Goal: Transaction & Acquisition: Book appointment/travel/reservation

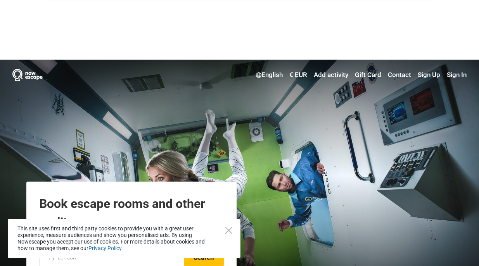
scroll to position [60, 0]
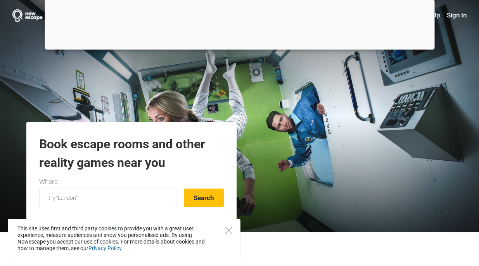
click at [241, 48] on div at bounding box center [240, 48] width 390 height 0
click at [242, 48] on div at bounding box center [240, 48] width 390 height 0
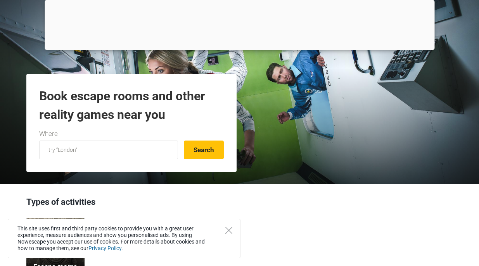
scroll to position [12, 0]
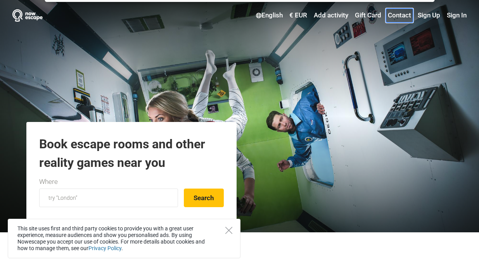
click at [404, 15] on link "Contact" at bounding box center [399, 16] width 27 height 14
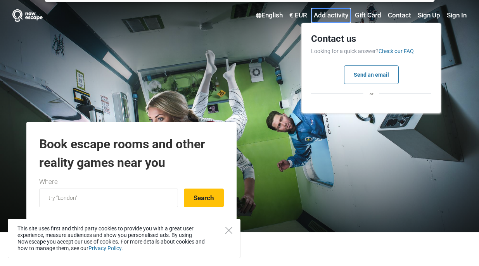
click at [331, 16] on link "Add activity" at bounding box center [331, 16] width 38 height 14
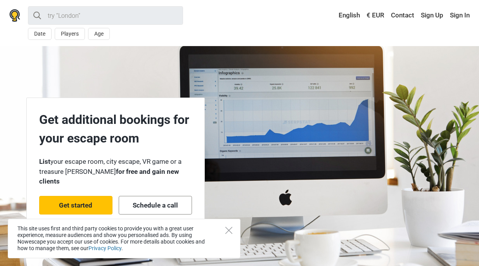
click at [83, 200] on link "Get started" at bounding box center [75, 205] width 73 height 19
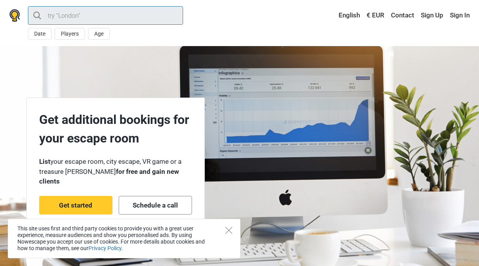
click at [100, 14] on input "search" at bounding box center [105, 15] width 155 height 19
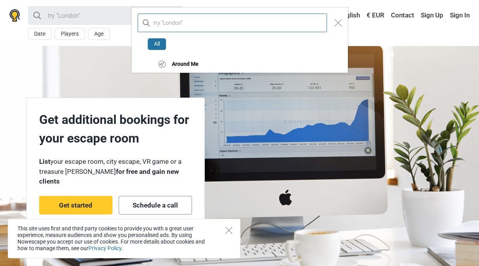
click at [178, 19] on input "text" at bounding box center [232, 23] width 189 height 19
type input "к"
type input "riga"
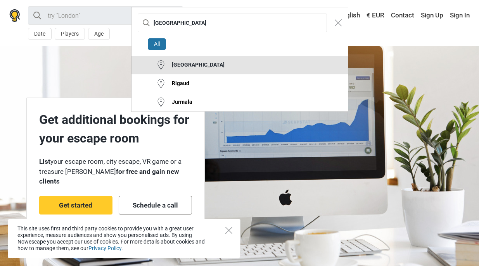
click at [185, 65] on button "[GEOGRAPHIC_DATA]" at bounding box center [239, 65] width 216 height 19
type input "[GEOGRAPHIC_DATA]"
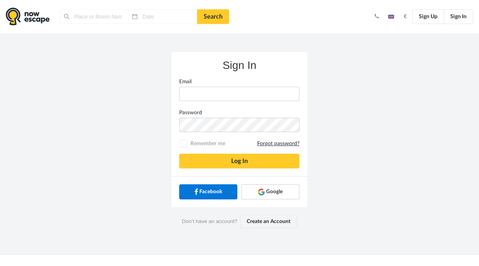
type input "[GEOGRAPHIC_DATA], [GEOGRAPHIC_DATA]"
type input "[DATE]"
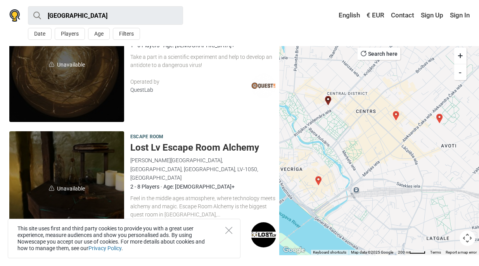
scroll to position [933, 0]
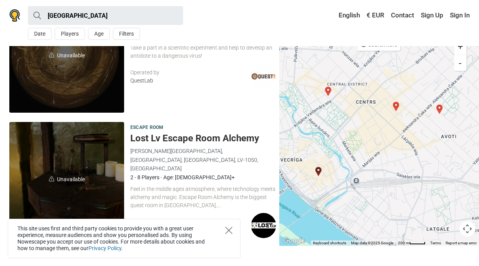
click at [228, 229] on icon "Close" at bounding box center [228, 230] width 7 height 7
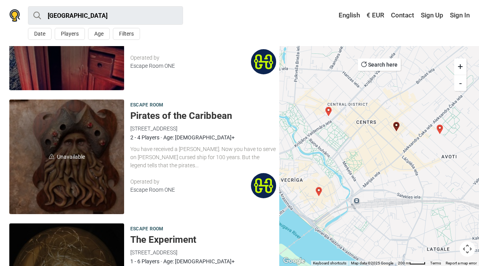
scroll to position [707, 0]
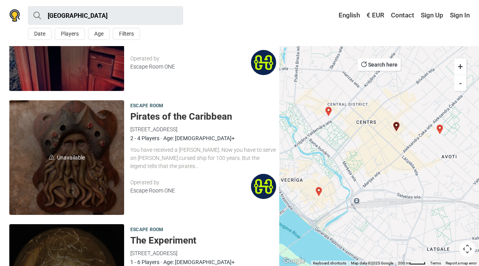
click at [166, 190] on div "Escape Room ONE" at bounding box center [190, 191] width 121 height 8
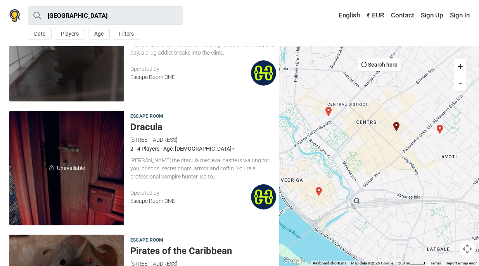
scroll to position [572, 0]
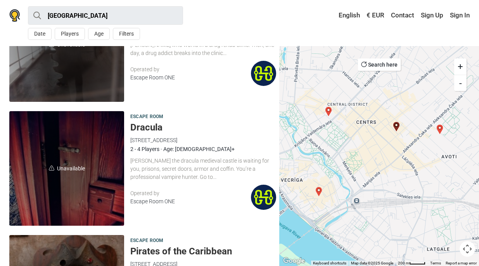
click at [152, 124] on h5 "Dracula" at bounding box center [203, 127] width 146 height 11
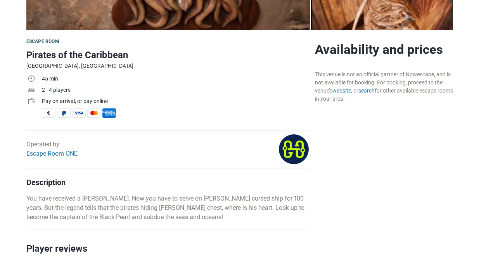
scroll to position [198, 0]
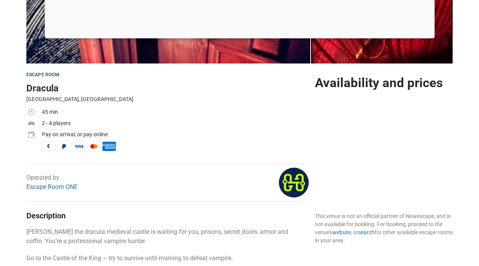
scroll to position [176, 0]
